Goal: Information Seeking & Learning: Learn about a topic

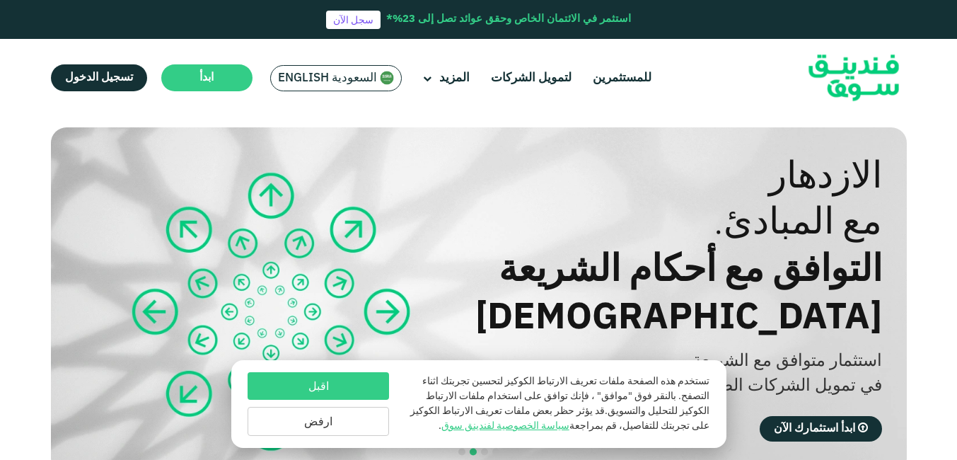
click at [361, 386] on button "اقبل" at bounding box center [319, 386] width 142 height 28
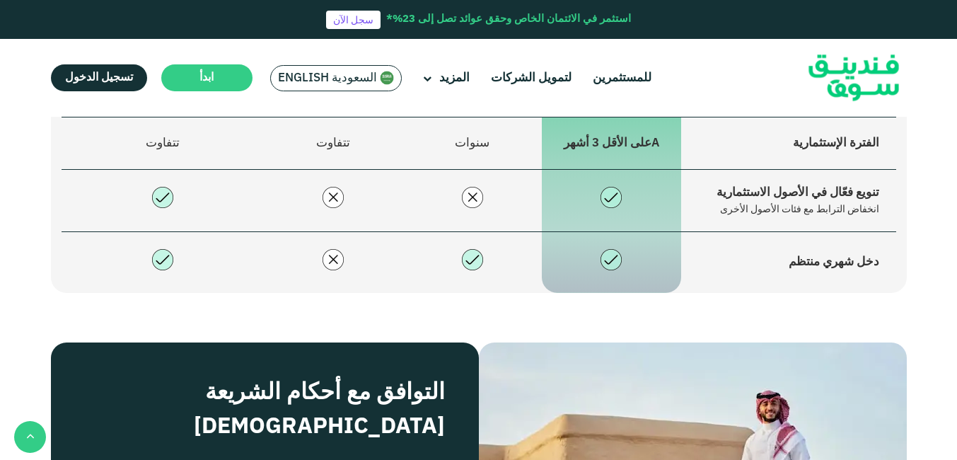
scroll to position [1486, 0]
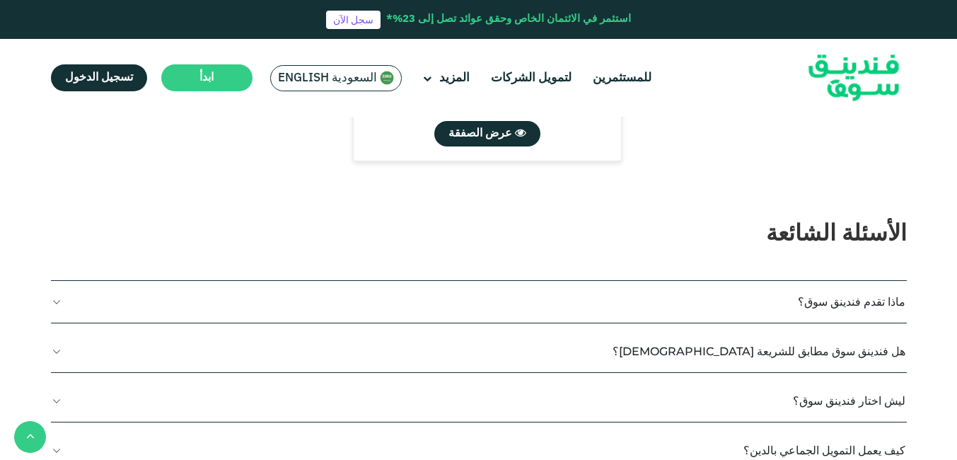
type tc-range-slider "4"
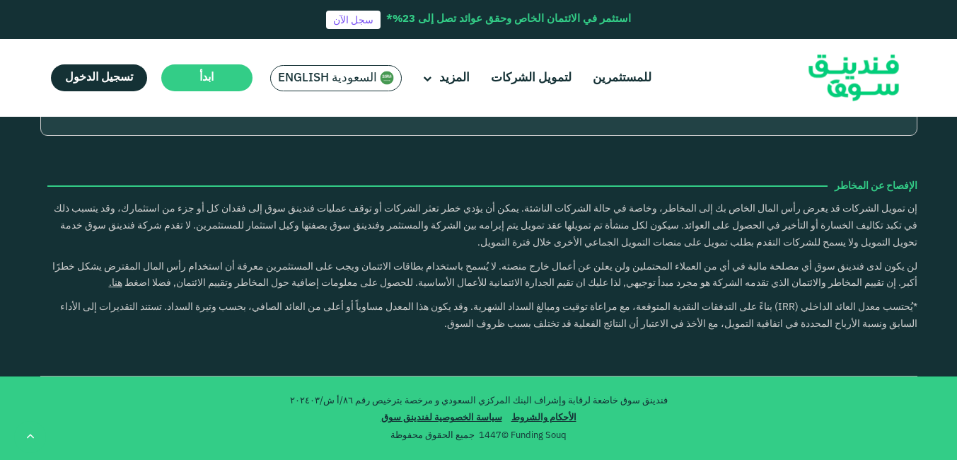
scroll to position [4104, 0]
drag, startPoint x: 245, startPoint y: 201, endPoint x: 174, endPoint y: 214, distance: 72.0
drag, startPoint x: 174, startPoint y: 214, endPoint x: 183, endPoint y: 212, distance: 9.6
copy span "800 1240 366"
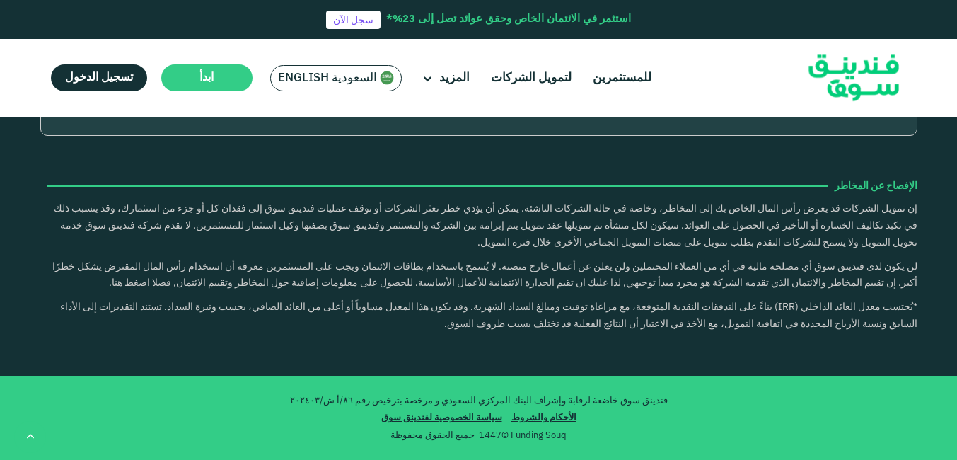
drag, startPoint x: 243, startPoint y: 236, endPoint x: 113, endPoint y: 233, distance: 129.5
drag, startPoint x: 113, startPoint y: 233, endPoint x: 140, endPoint y: 234, distance: 26.9
copy span "[EMAIL_ADDRESS][DOMAIN_NAME]"
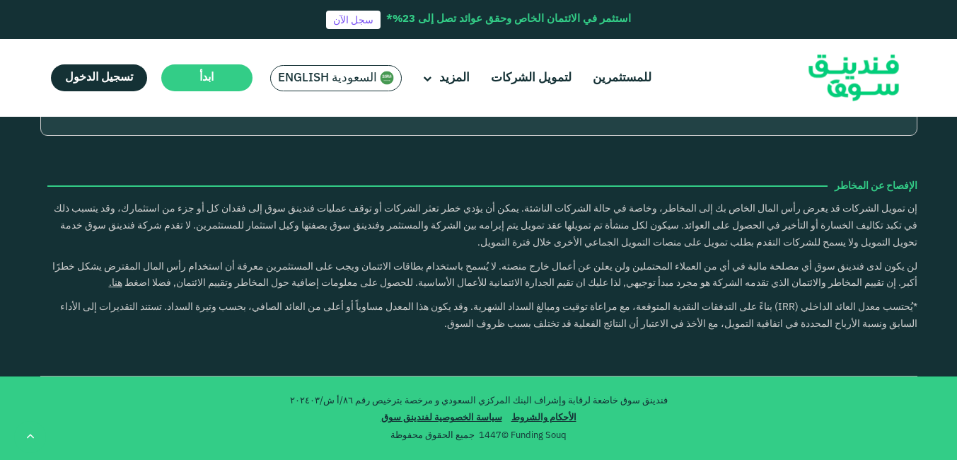
click at [137, 96] on icon "open Linkedin" at bounding box center [140, 91] width 9 height 11
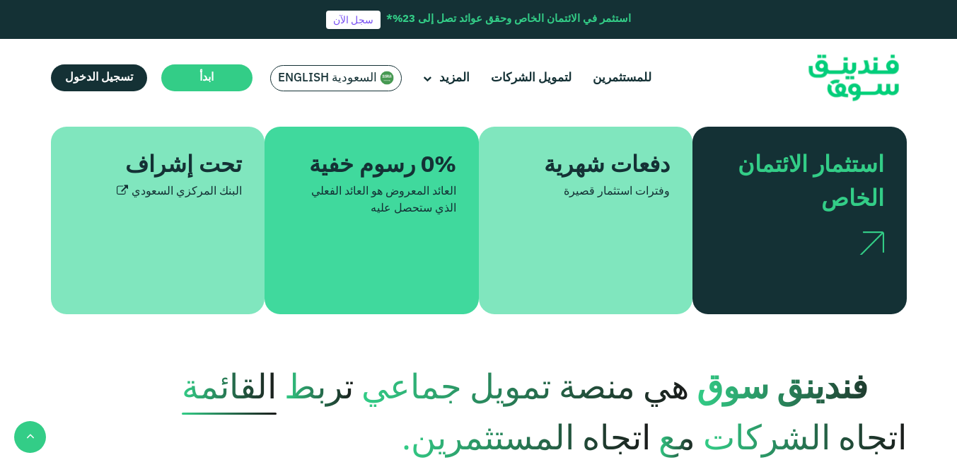
scroll to position [0, 0]
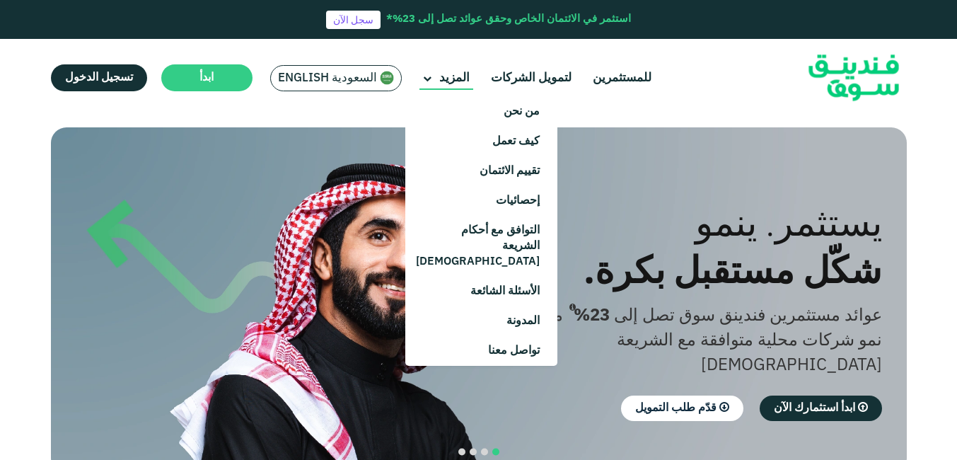
click at [454, 83] on main "المزيد" at bounding box center [447, 78] width 54 height 23
click at [502, 117] on link "من نحن" at bounding box center [481, 112] width 152 height 30
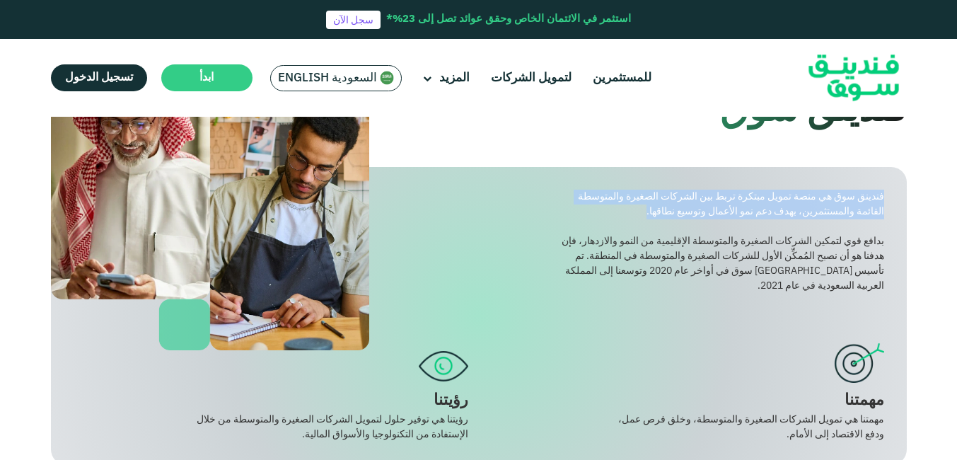
drag, startPoint x: 884, startPoint y: 195, endPoint x: 577, endPoint y: 212, distance: 306.8
click at [577, 212] on div "فندينق سوق هي منصة تمويل مبتكرة تربط بين الشركات الصغيرة والمتوسطة القائمة والم…" at bounding box center [722, 205] width 324 height 30
drag, startPoint x: 577, startPoint y: 212, endPoint x: 688, endPoint y: 207, distance: 111.2
copy div "فندينق سوق هي منصة تمويل مبتكرة تربط بين الشركات الصغيرة والمتوسطة القائمة والم…"
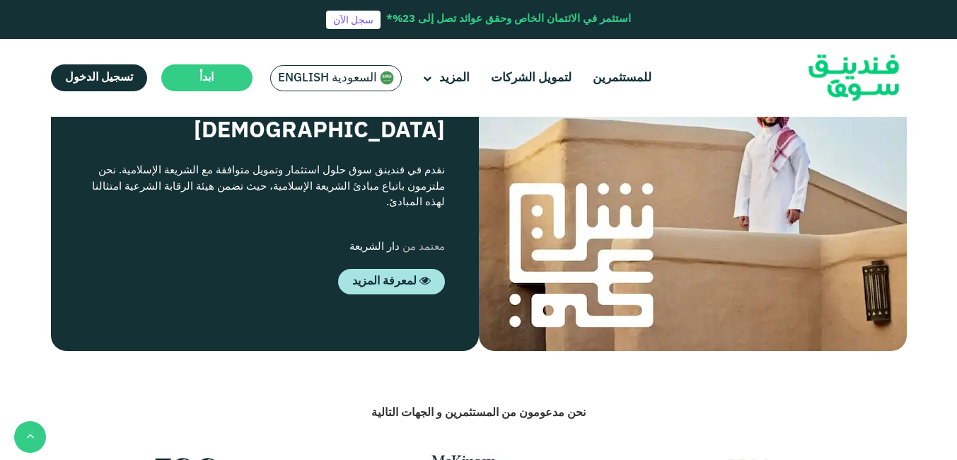
scroll to position [1415, 0]
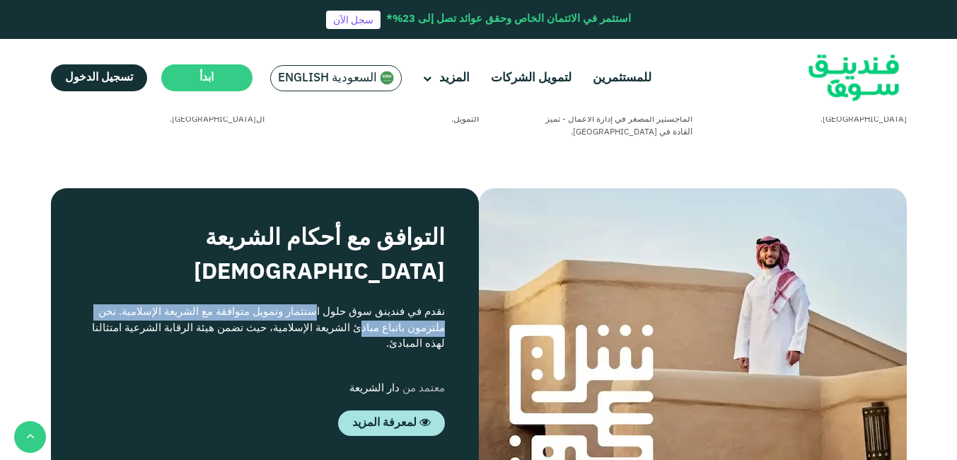
drag, startPoint x: 444, startPoint y: 252, endPoint x: 129, endPoint y: 256, distance: 315.6
click at [129, 304] on div "نقدم في فندينق سوق حلول استثمار وتمويل متوافقة مع الشريعة الإسلامية. نحن ملتزمو…" at bounding box center [265, 328] width 360 height 48
drag, startPoint x: 129, startPoint y: 256, endPoint x: 143, endPoint y: 255, distance: 14.2
copy div "نقدم في فندينق سوق حلول استثمار وتمويل متوافقة مع الشريعة الإسلامية"
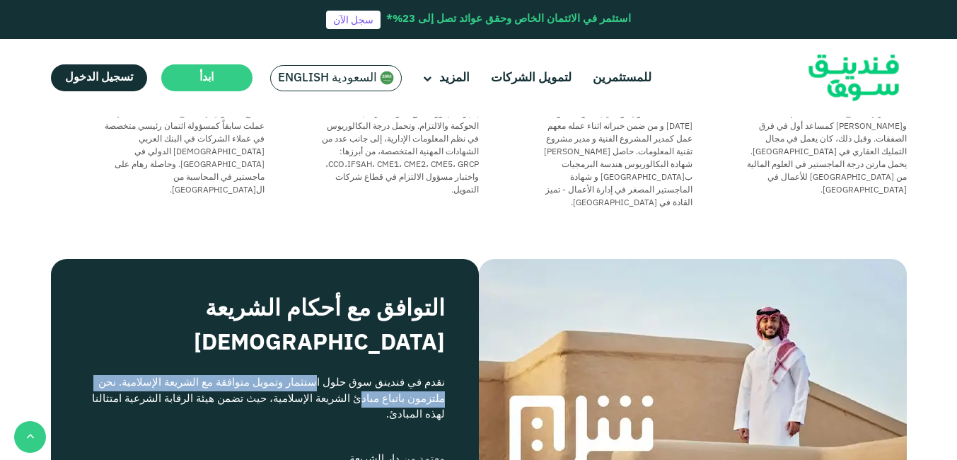
scroll to position [1203, 0]
